Goal: Task Accomplishment & Management: Complete application form

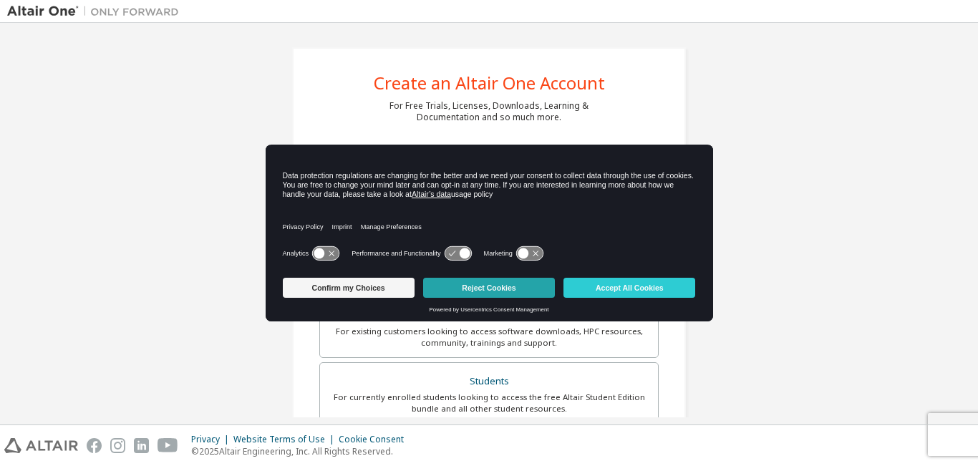
click at [535, 283] on button "Reject Cookies" at bounding box center [489, 288] width 132 height 20
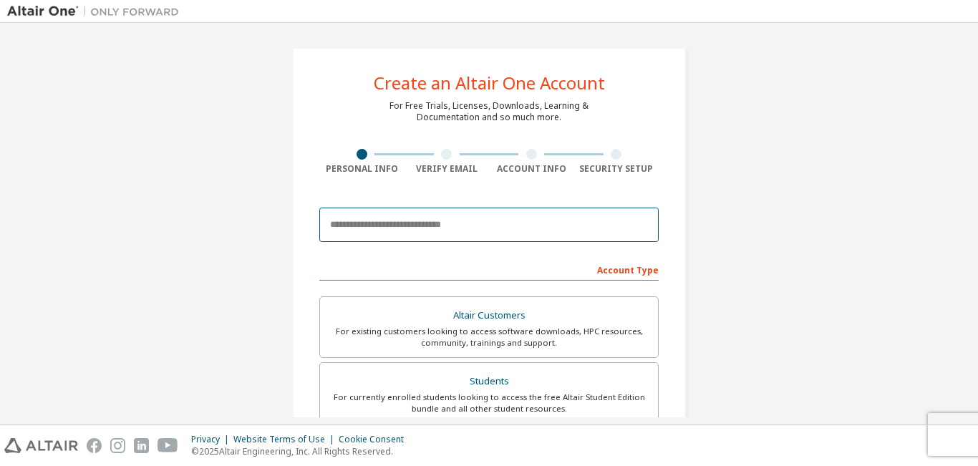
click at [515, 221] on input "email" at bounding box center [488, 225] width 339 height 34
type input "*"
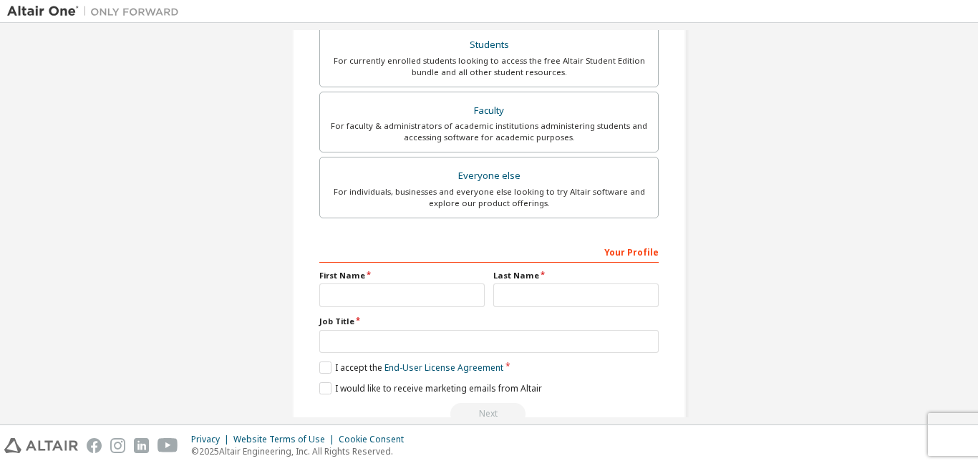
scroll to position [371, 0]
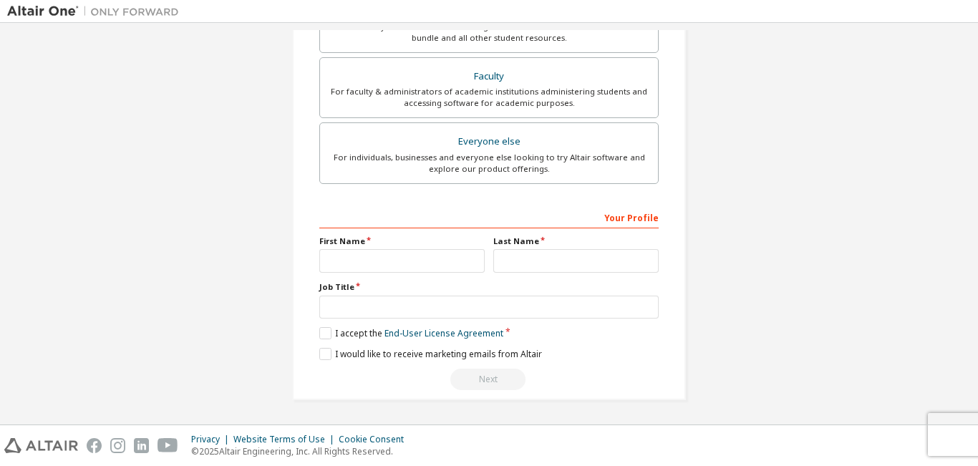
type input "**********"
click at [390, 265] on input "text" at bounding box center [401, 261] width 165 height 24
drag, startPoint x: 390, startPoint y: 265, endPoint x: 253, endPoint y: 248, distance: 138.5
click at [253, 248] on div "**********" at bounding box center [489, 38] width 964 height 758
type input "*******"
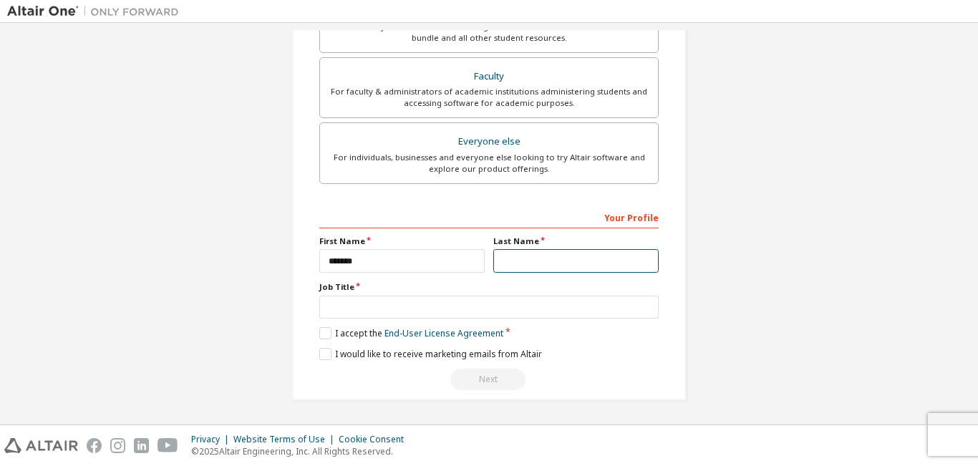
click at [578, 267] on input "text" at bounding box center [575, 261] width 165 height 24
type input "*"
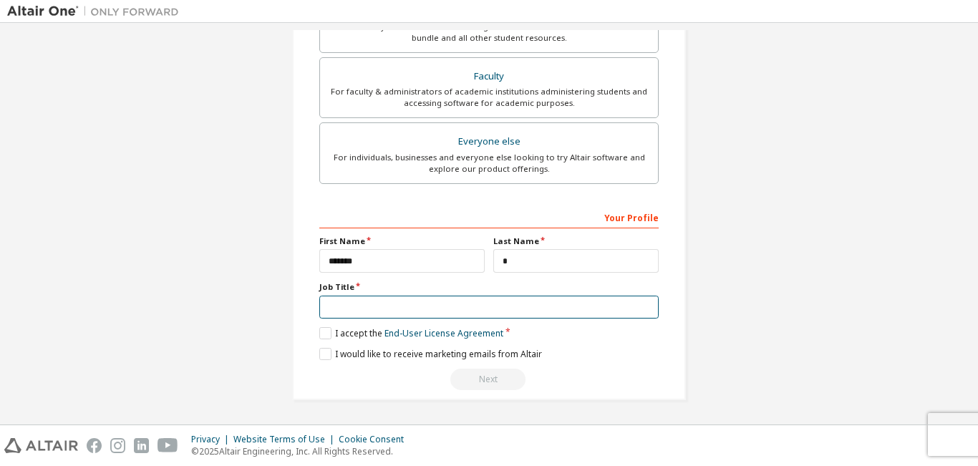
click at [438, 314] on input "text" at bounding box center [488, 308] width 339 height 24
drag, startPoint x: 438, startPoint y: 314, endPoint x: 248, endPoint y: 304, distance: 190.7
click at [248, 304] on div "**********" at bounding box center [489, 38] width 964 height 758
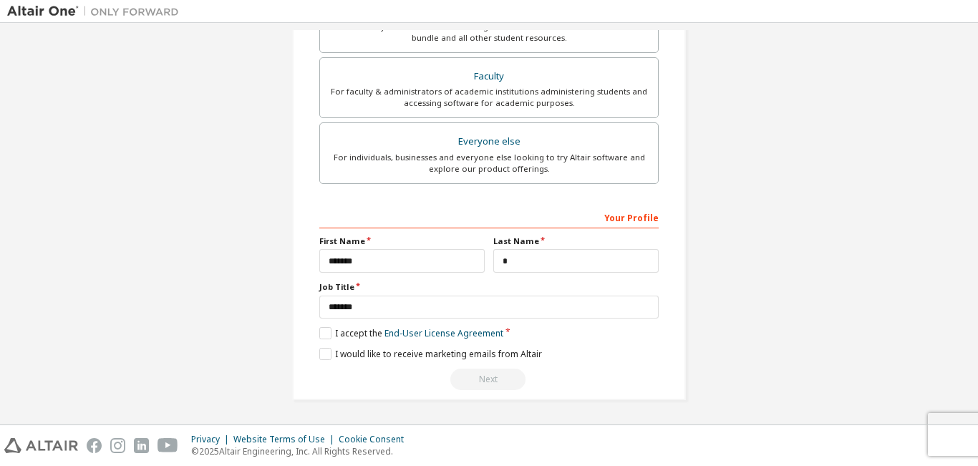
click at [248, 311] on div "**********" at bounding box center [489, 38] width 964 height 758
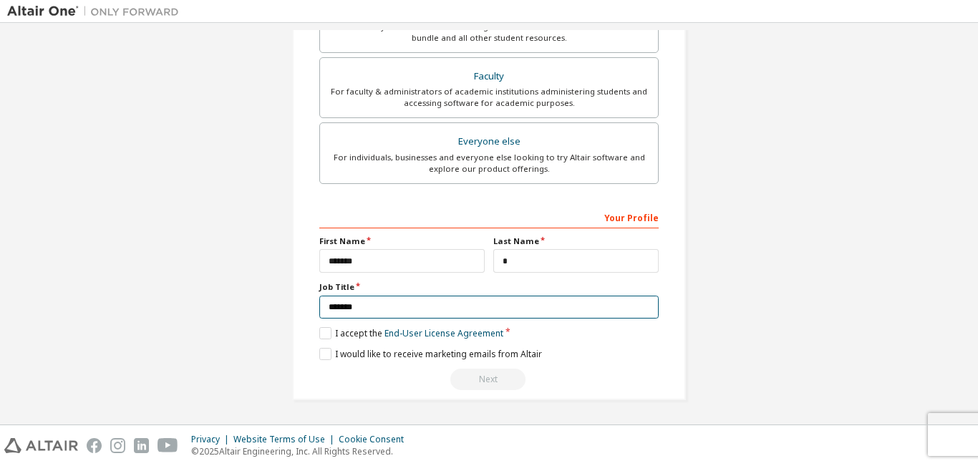
drag, startPoint x: 367, startPoint y: 312, endPoint x: 137, endPoint y: 249, distance: 238.3
click at [137, 249] on div "**********" at bounding box center [489, 38] width 964 height 758
type input "**********"
drag, startPoint x: 410, startPoint y: 304, endPoint x: 107, endPoint y: 265, distance: 305.3
click at [107, 265] on div "**********" at bounding box center [489, 38] width 964 height 758
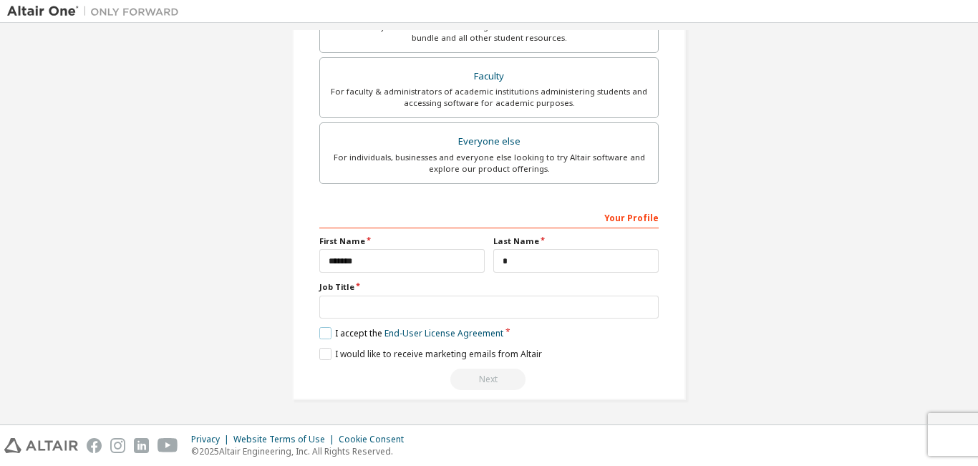
click at [324, 331] on label "I accept the End-User License Agreement" at bounding box center [411, 333] width 184 height 12
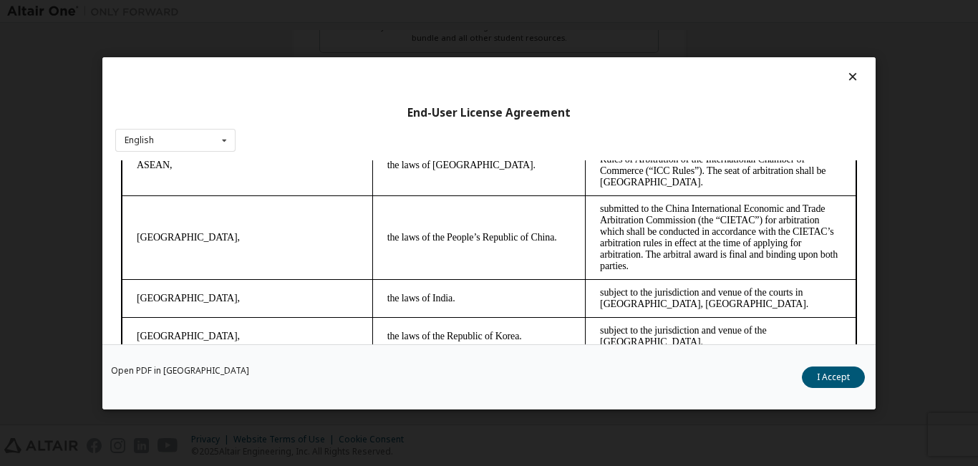
scroll to position [42, 0]
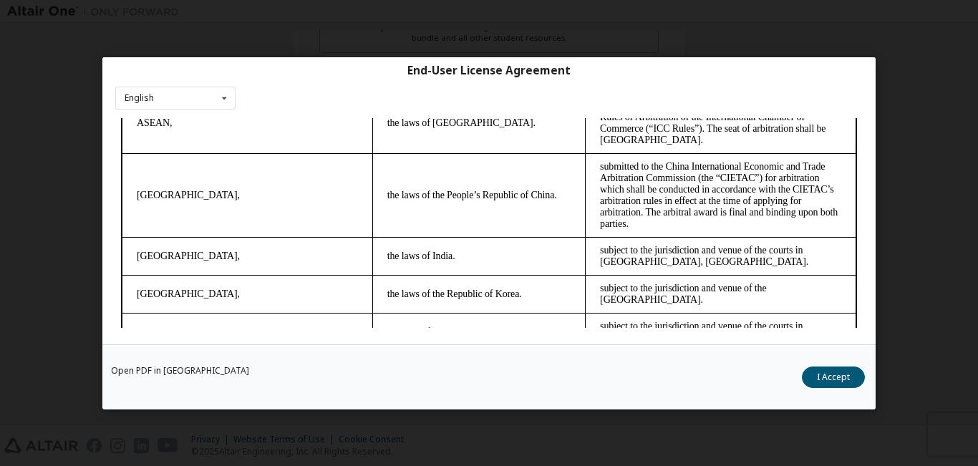
click at [818, 388] on div "Open PDF in New Tab I Accept" at bounding box center [488, 376] width 773 height 65
click at [820, 384] on button "I Accept" at bounding box center [833, 376] width 63 height 21
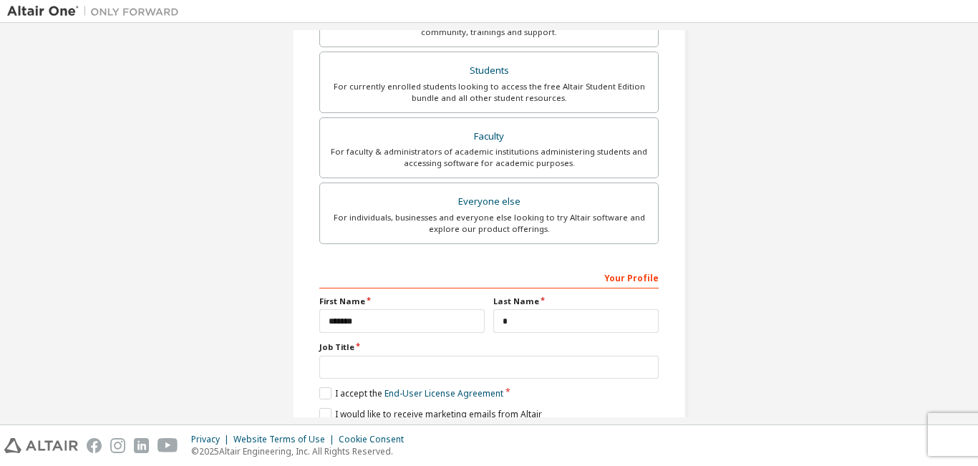
scroll to position [371, 0]
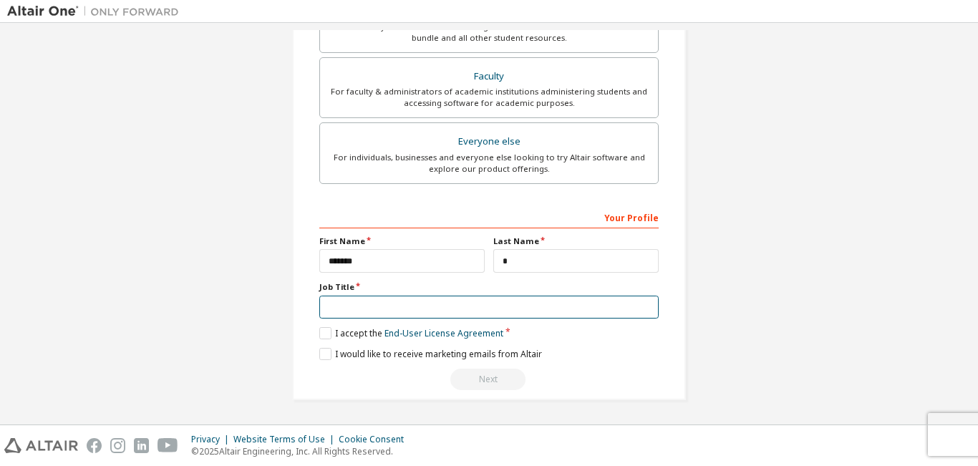
click at [495, 315] on input "text" at bounding box center [488, 308] width 339 height 24
type input "*"
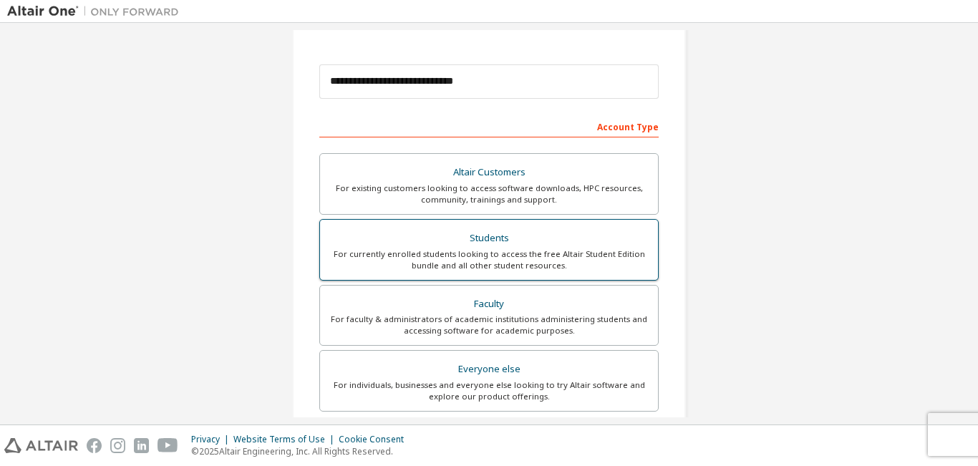
scroll to position [215, 0]
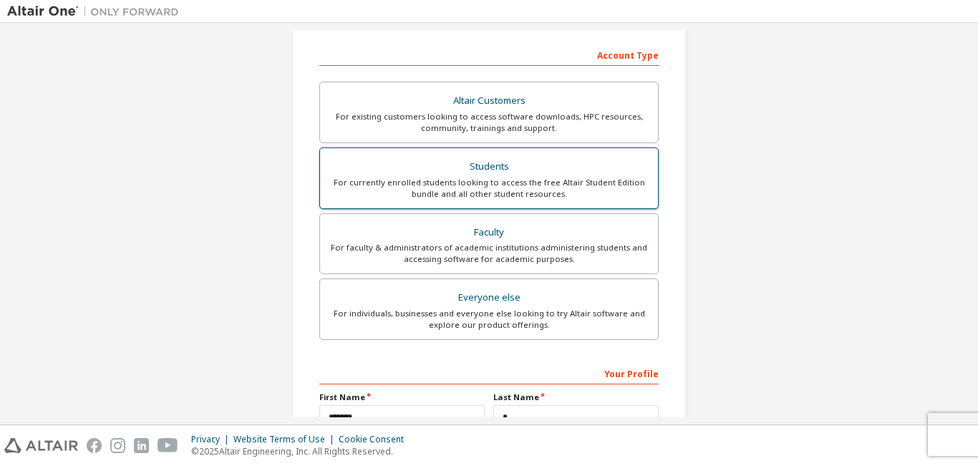
type input "*******"
click at [520, 174] on div "Students" at bounding box center [489, 167] width 321 height 20
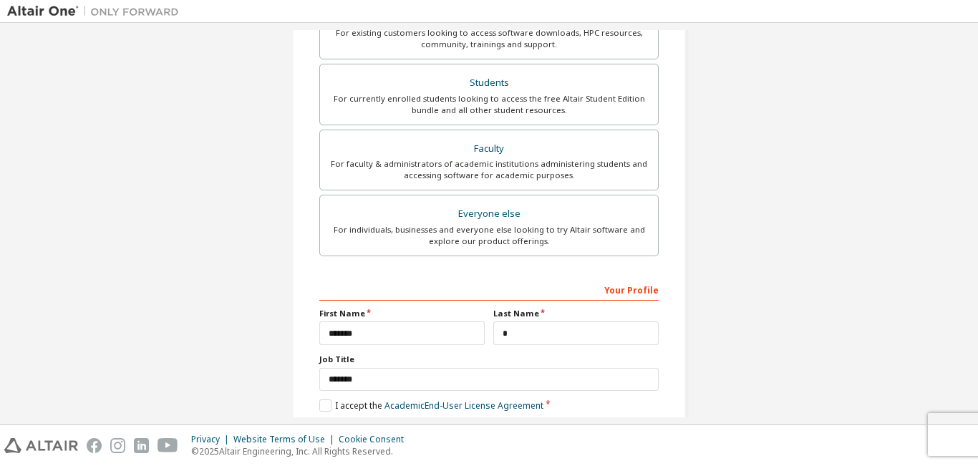
scroll to position [371, 0]
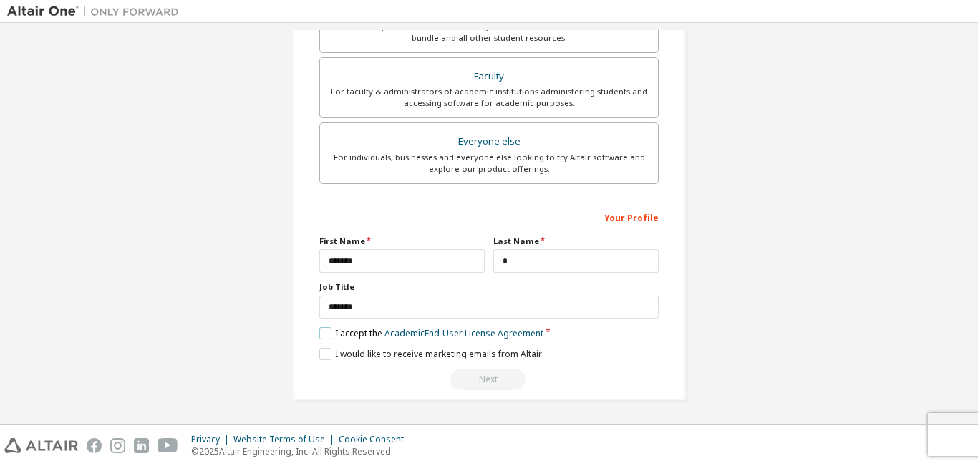
click at [321, 332] on label "I accept the Academic End-User License Agreement" at bounding box center [431, 333] width 224 height 12
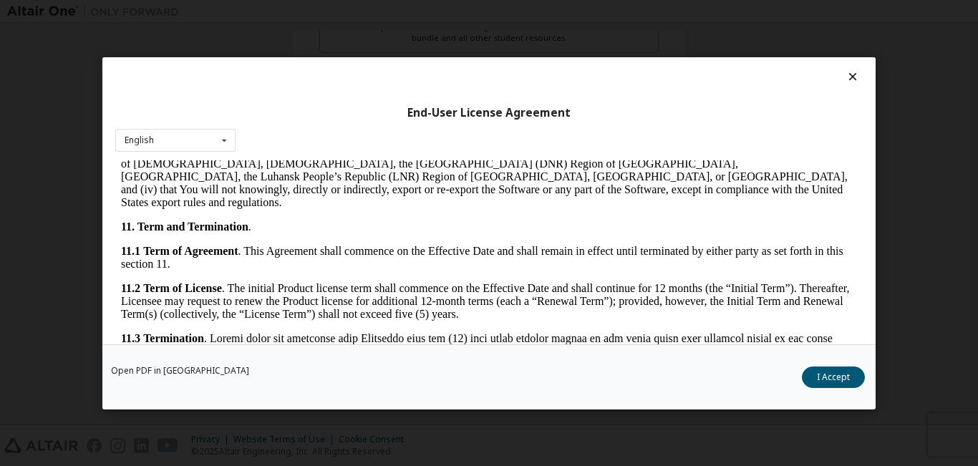
scroll to position [2372, 0]
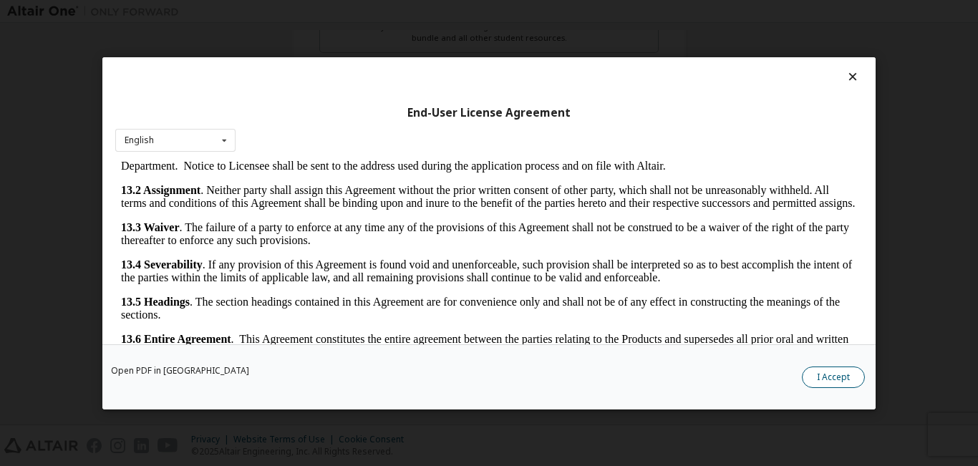
click at [848, 379] on button "I Accept" at bounding box center [833, 376] width 63 height 21
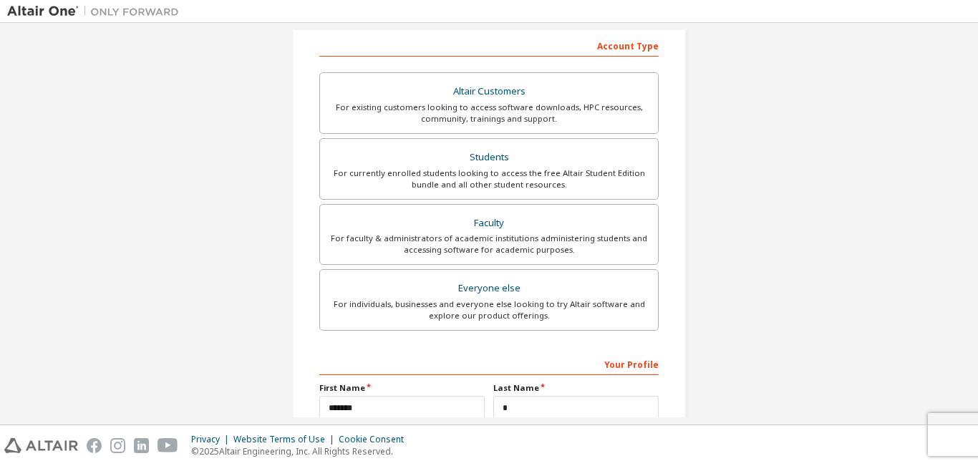
scroll to position [371, 0]
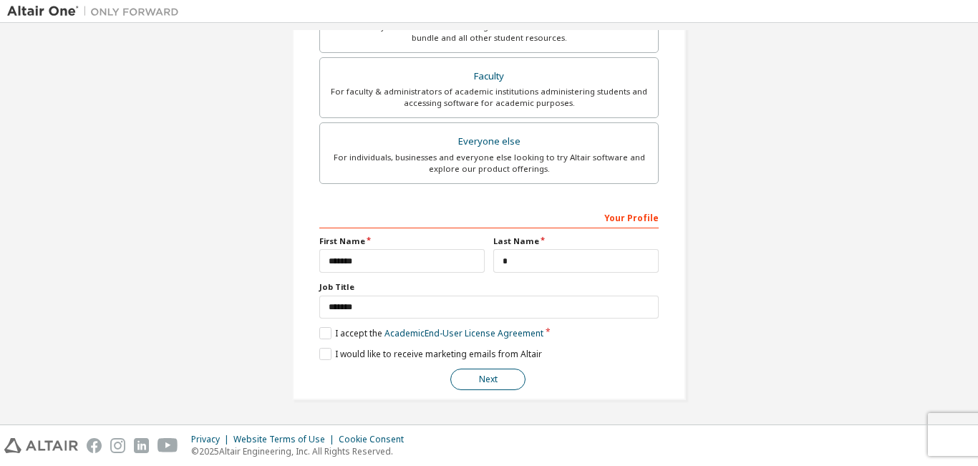
click at [498, 387] on button "Next" at bounding box center [487, 379] width 75 height 21
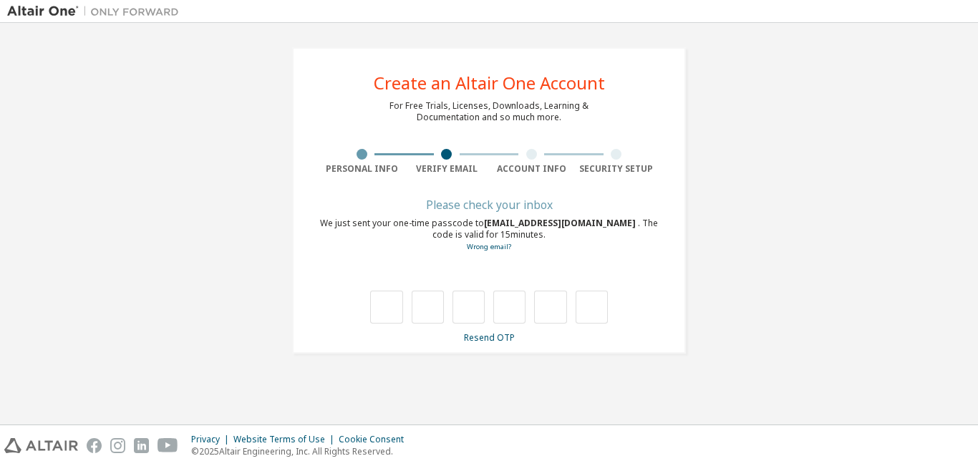
scroll to position [0, 0]
type input "*"
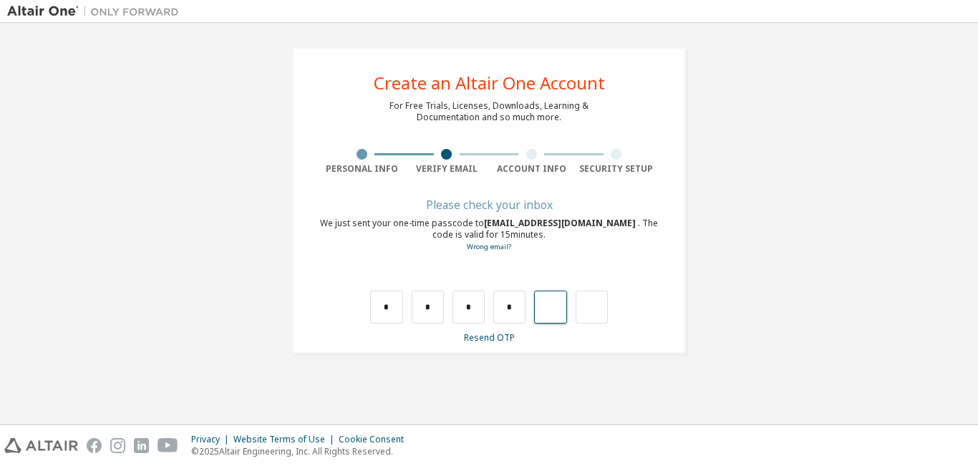
type input "*"
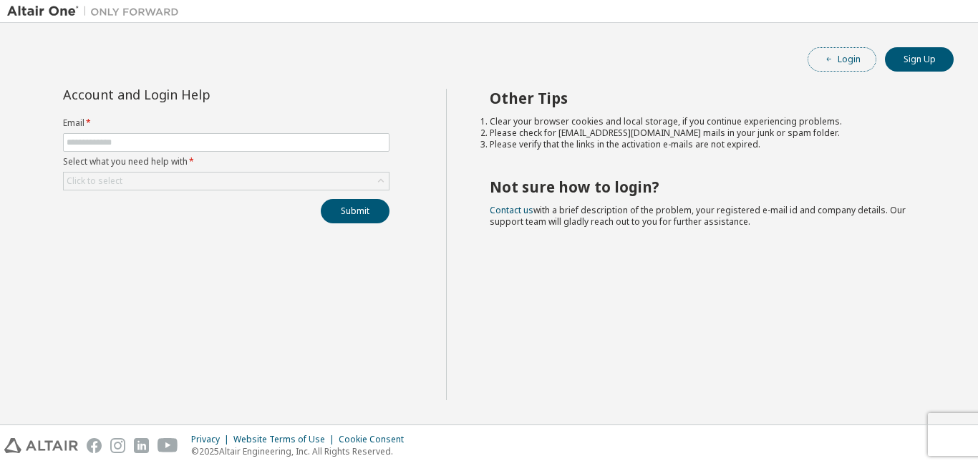
click at [832, 54] on span "button" at bounding box center [828, 59] width 11 height 11
click at [82, 176] on div "Click to select" at bounding box center [95, 180] width 56 height 11
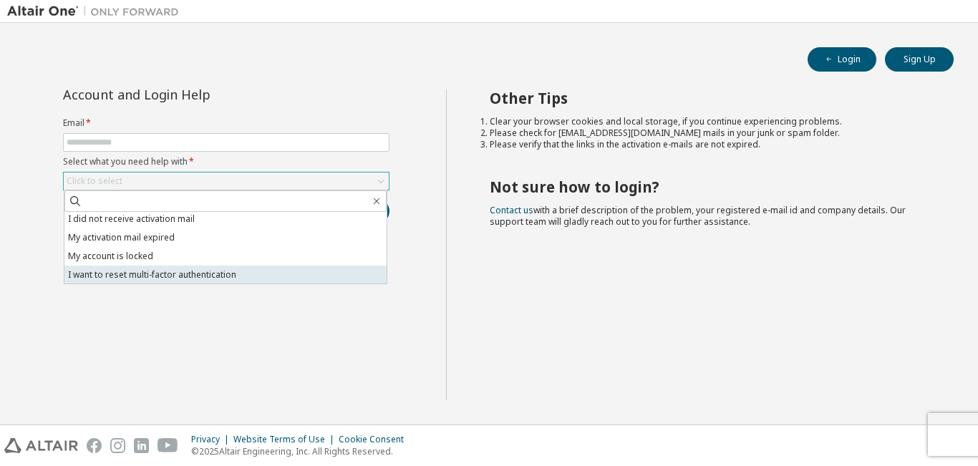
scroll to position [40, 0]
click at [195, 281] on li "I don't know but can't login" at bounding box center [225, 274] width 322 height 19
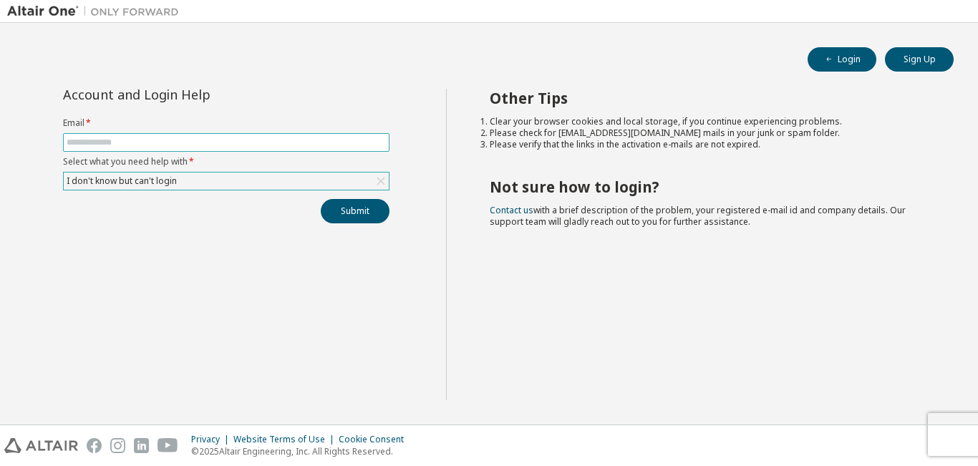
click at [182, 140] on input "text" at bounding box center [226, 142] width 319 height 11
click at [260, 130] on form "Email * Select what you need help with * I don't know but can't login" at bounding box center [226, 153] width 326 height 73
click at [258, 137] on input "text" at bounding box center [226, 142] width 319 height 11
type input "**********"
click at [321, 199] on button "Submit" at bounding box center [355, 211] width 69 height 24
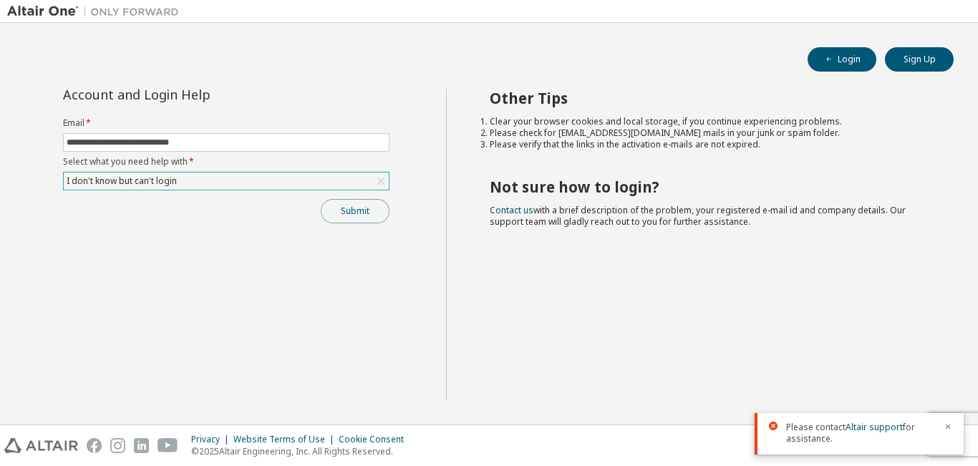
click at [338, 210] on button "Submit" at bounding box center [355, 211] width 69 height 24
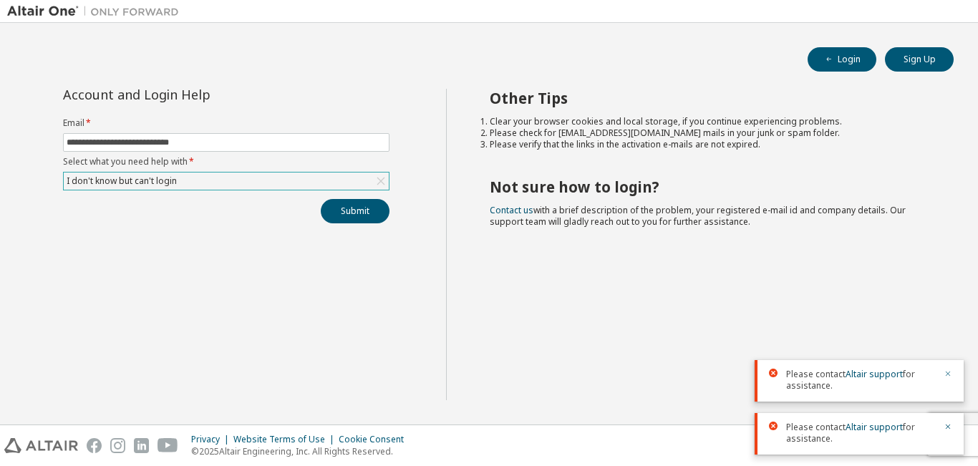
click at [945, 372] on icon "button" at bounding box center [948, 373] width 9 height 9
click at [949, 428] on icon "button" at bounding box center [948, 426] width 9 height 9
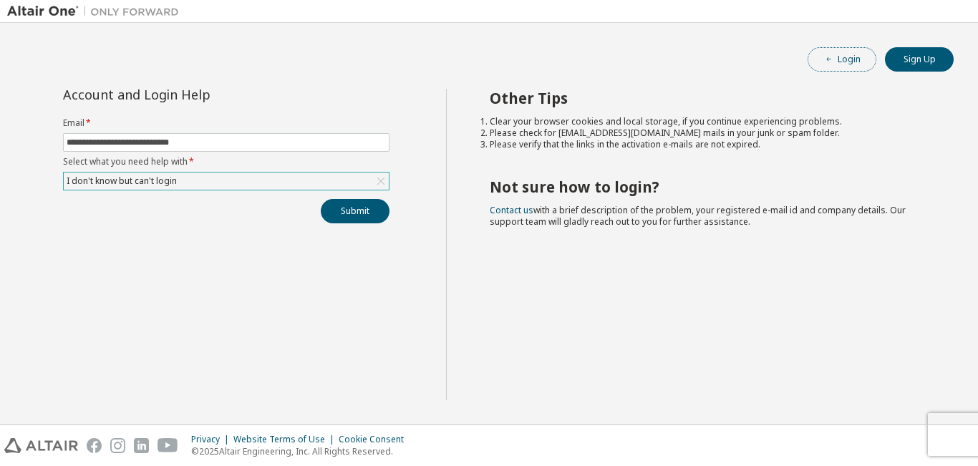
click at [831, 53] on button "Login" at bounding box center [842, 59] width 69 height 24
